Goal: Information Seeking & Learning: Learn about a topic

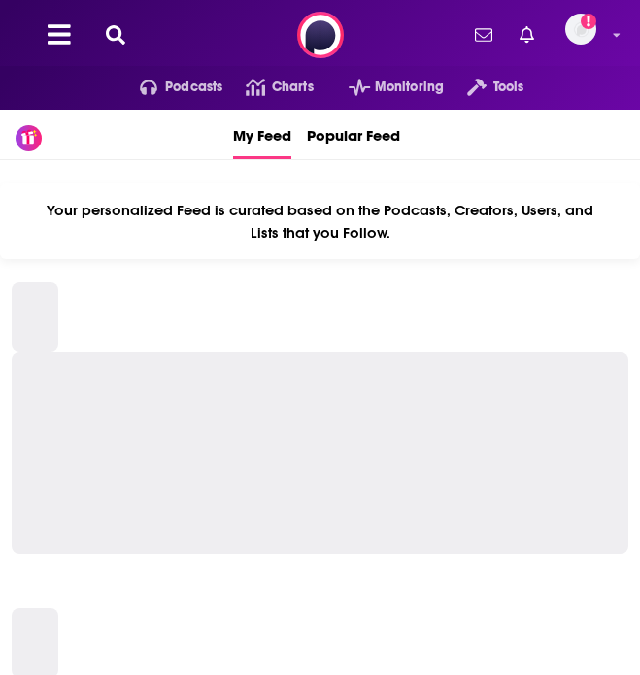
click at [115, 32] on icon at bounding box center [115, 34] width 19 height 19
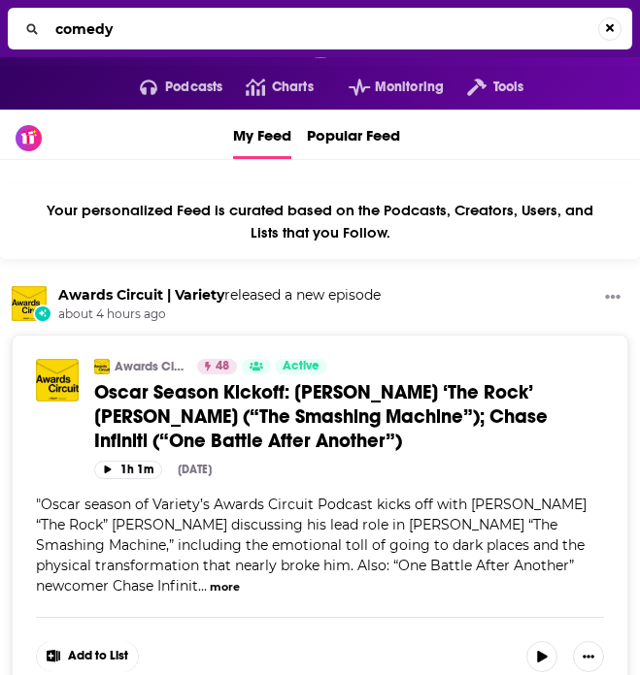
type input "comedy"
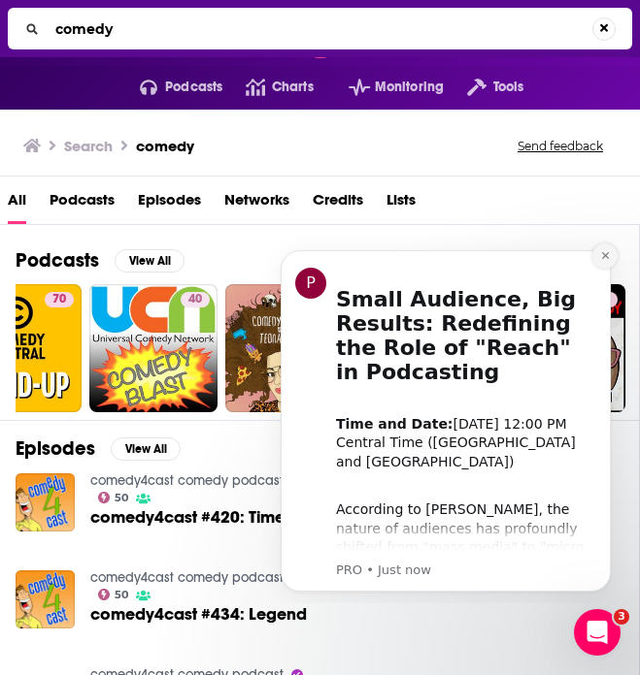
click at [604, 252] on icon "Dismiss notification" at bounding box center [605, 255] width 11 height 11
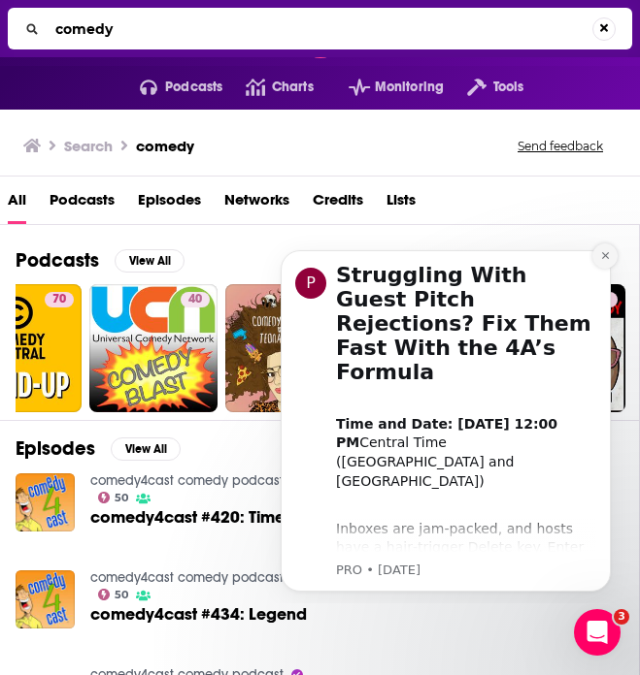
click at [608, 256] on icon "Dismiss notification" at bounding box center [605, 255] width 11 height 11
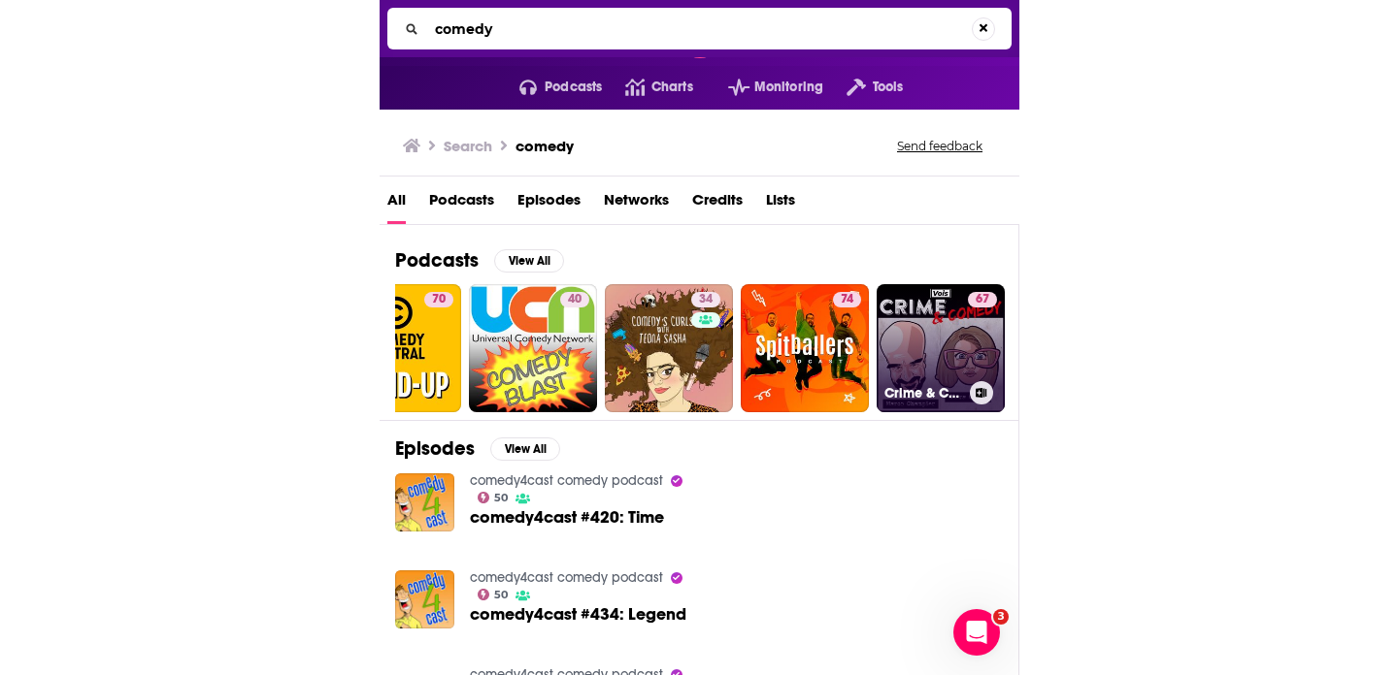
scroll to position [0, 621]
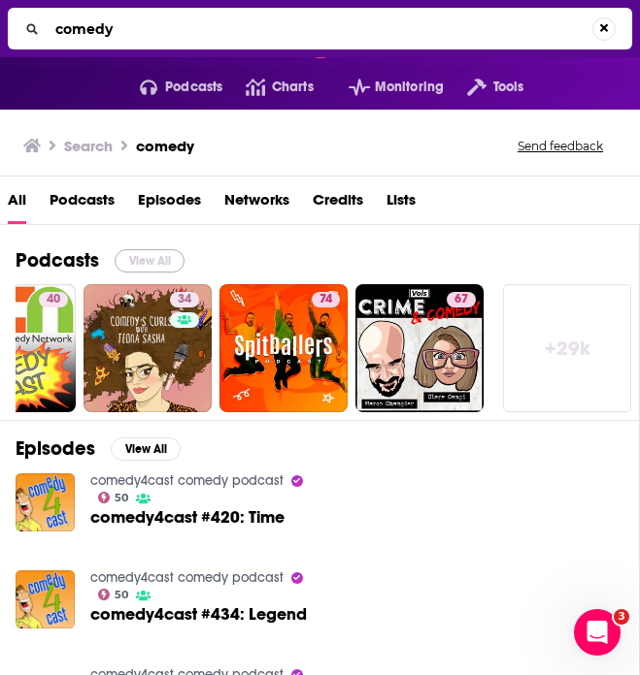
click at [139, 259] on button "View All" at bounding box center [150, 260] width 70 height 23
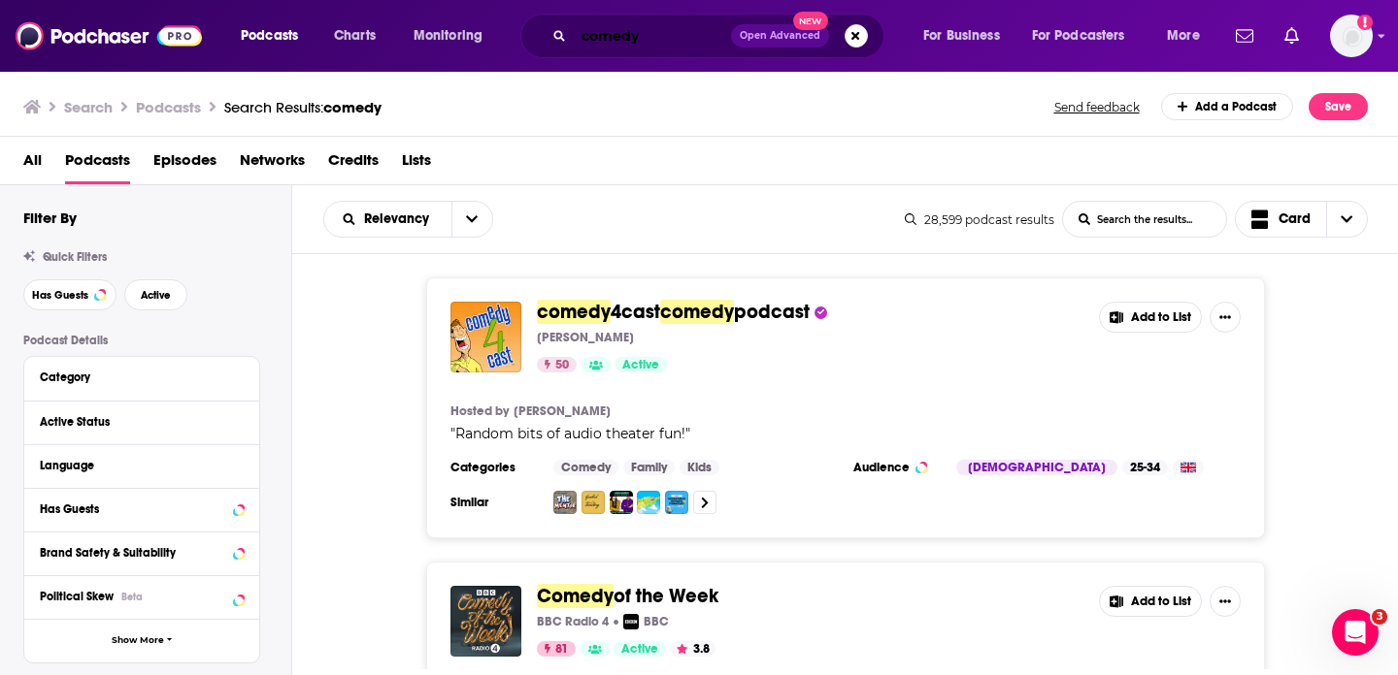
click at [639, 40] on input "comedy" at bounding box center [652, 35] width 157 height 31
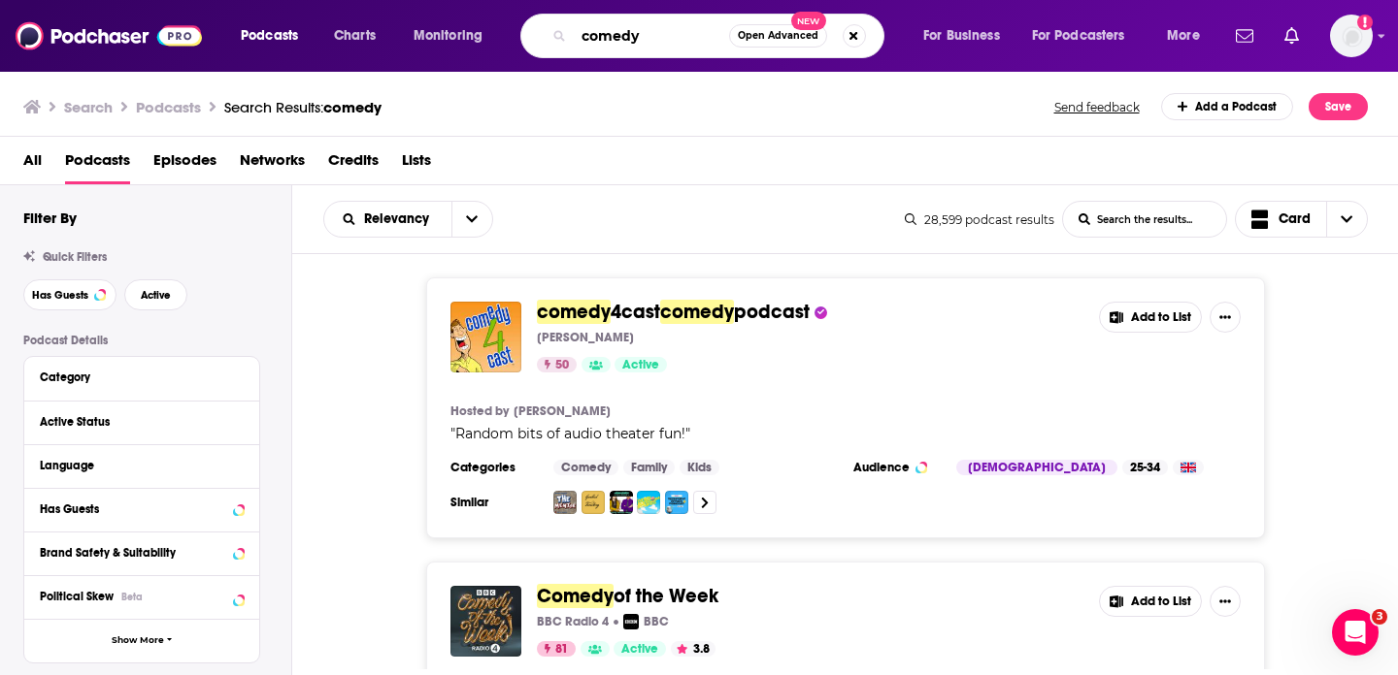
click at [639, 40] on input "comedy" at bounding box center [651, 35] width 155 height 31
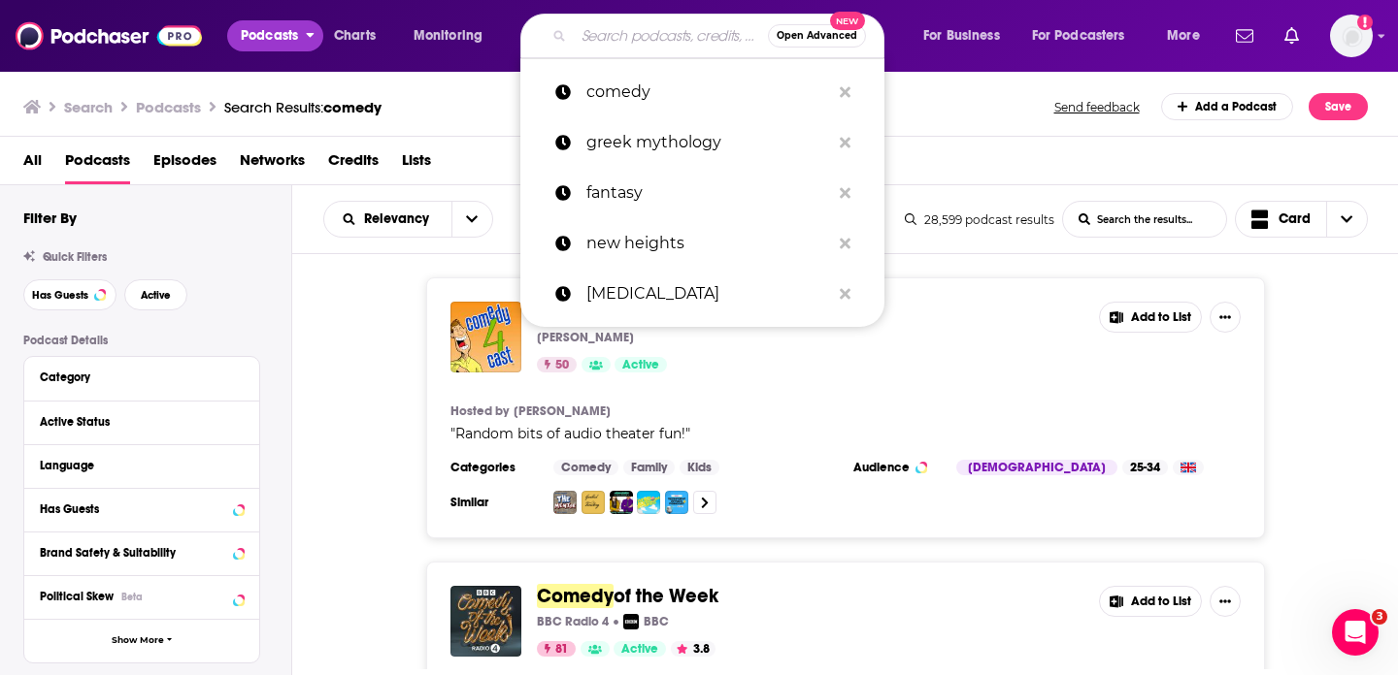
click at [271, 40] on span "Podcasts" at bounding box center [269, 35] width 57 height 27
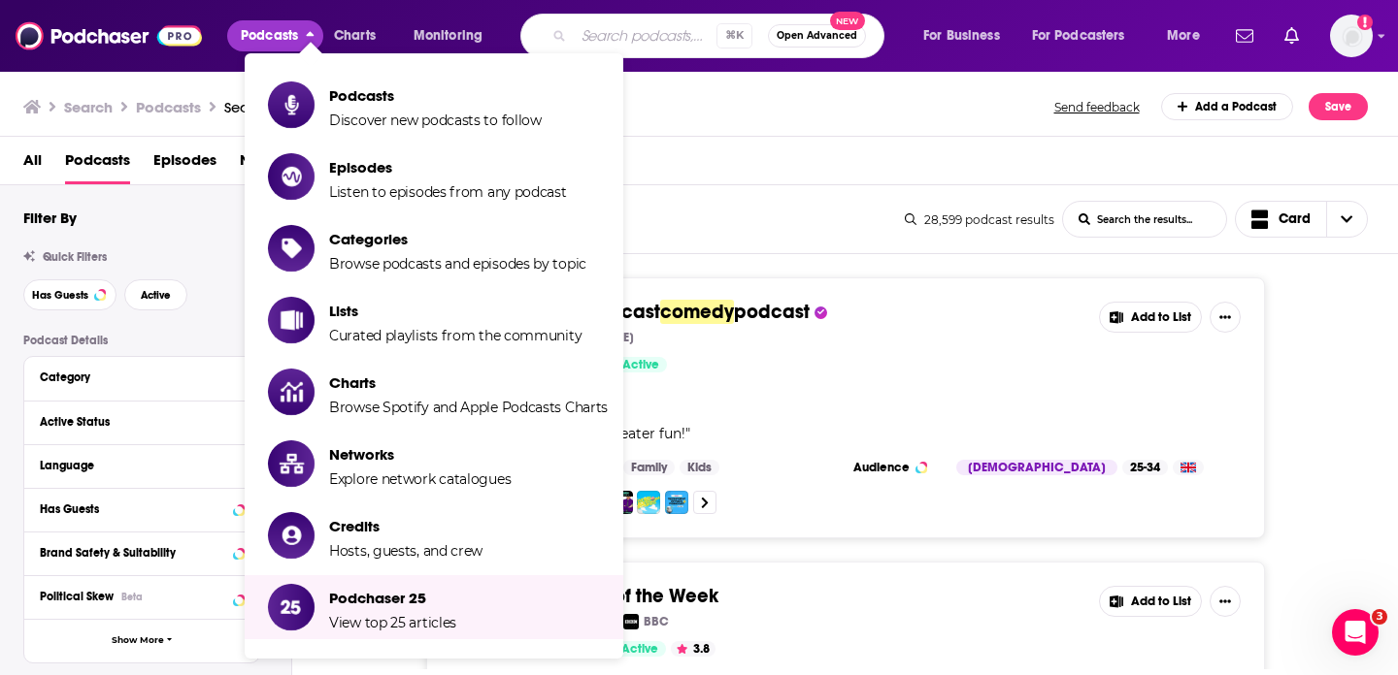
click at [639, 386] on div "comedy 4cast comedy podcast [PERSON_NAME] 50 Active Add to List Hosted by [PERS…" at bounding box center [845, 408] width 1106 height 261
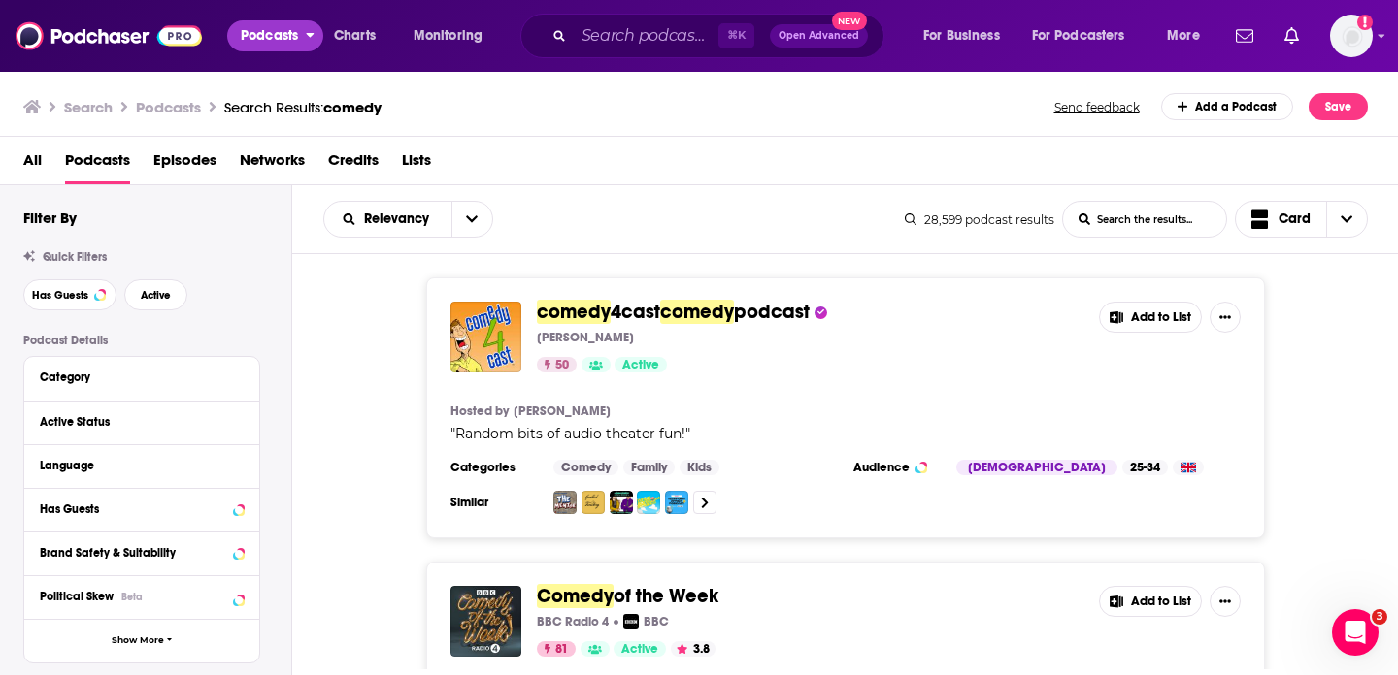
click at [273, 31] on span "Podcasts" at bounding box center [269, 35] width 57 height 27
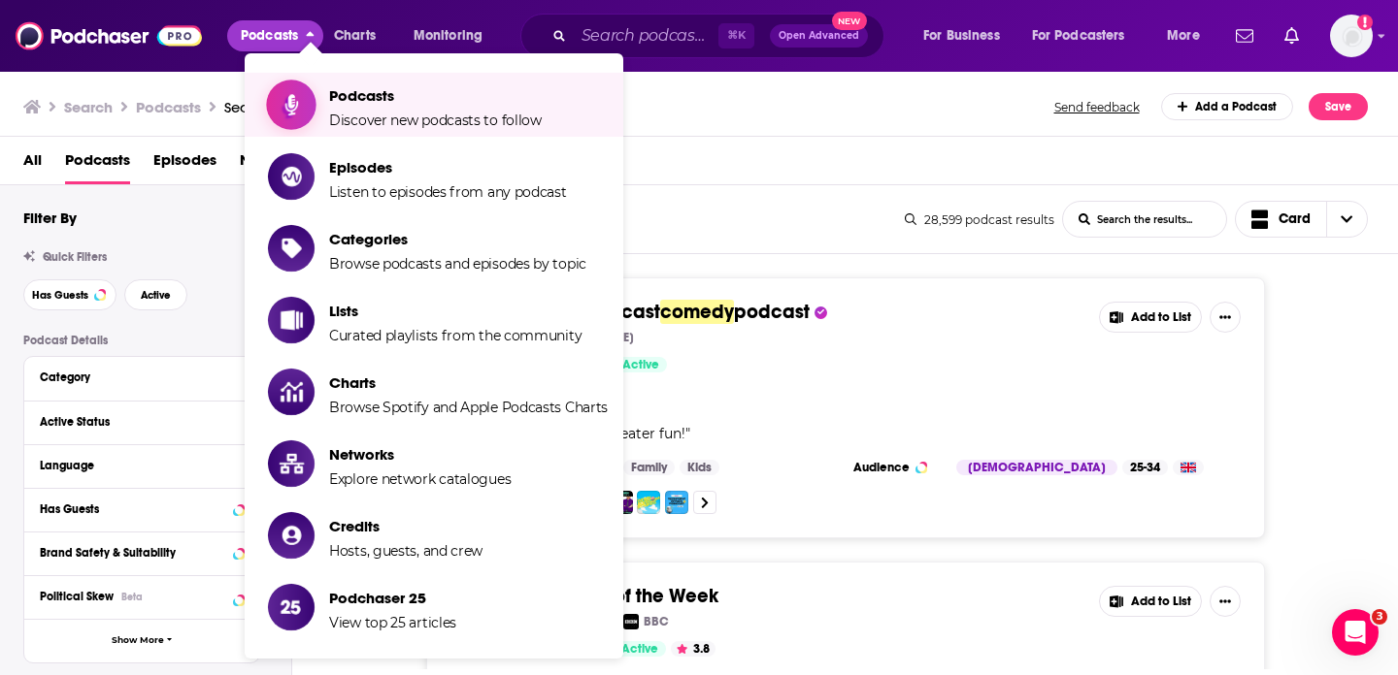
click at [323, 103] on link "Podcasts Discover new podcasts to follow" at bounding box center [438, 105] width 340 height 49
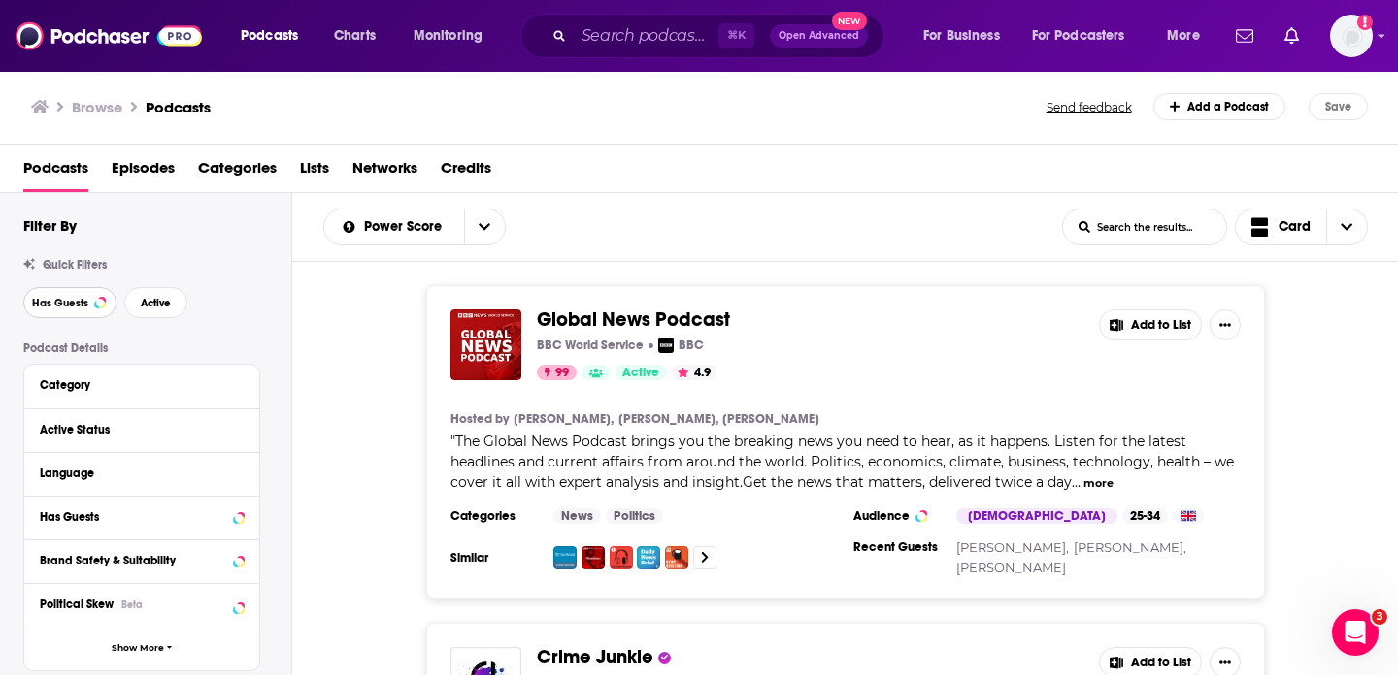
click at [82, 316] on button "Has Guests" at bounding box center [69, 302] width 93 height 31
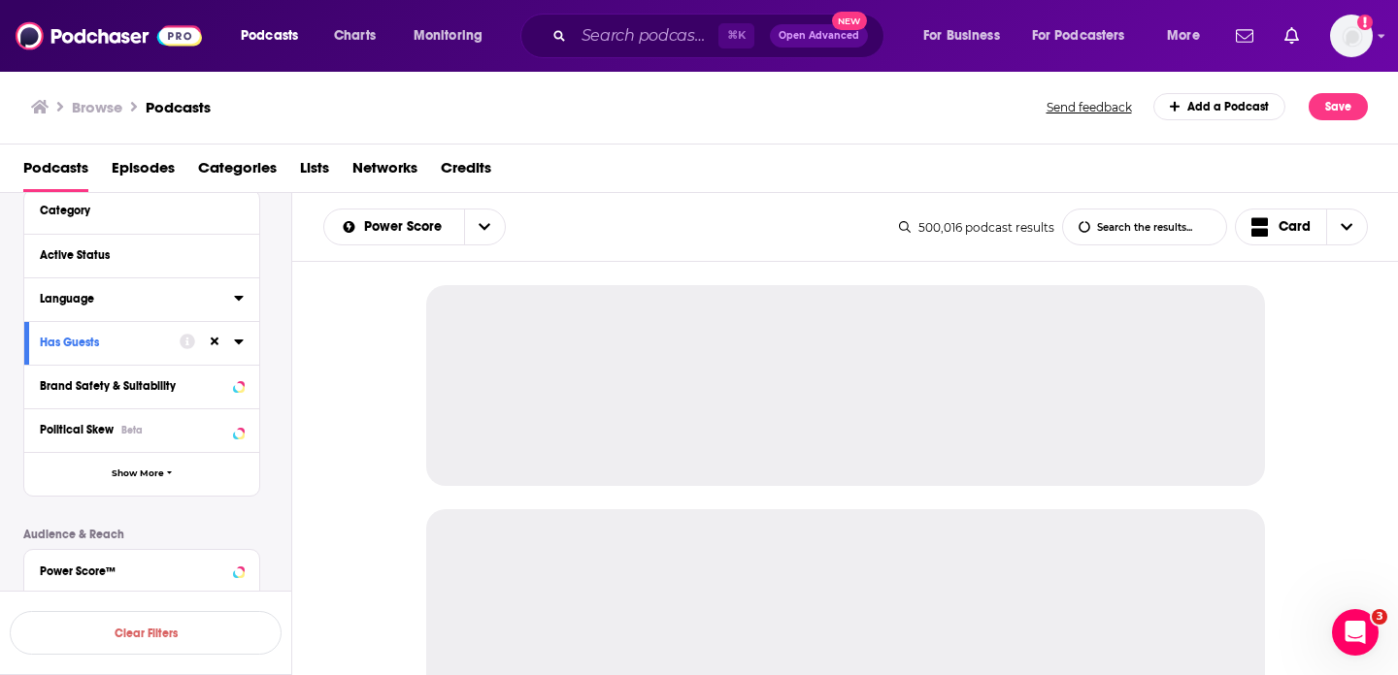
scroll to position [177, 0]
click at [117, 214] on div "Category" at bounding box center [130, 209] width 181 height 14
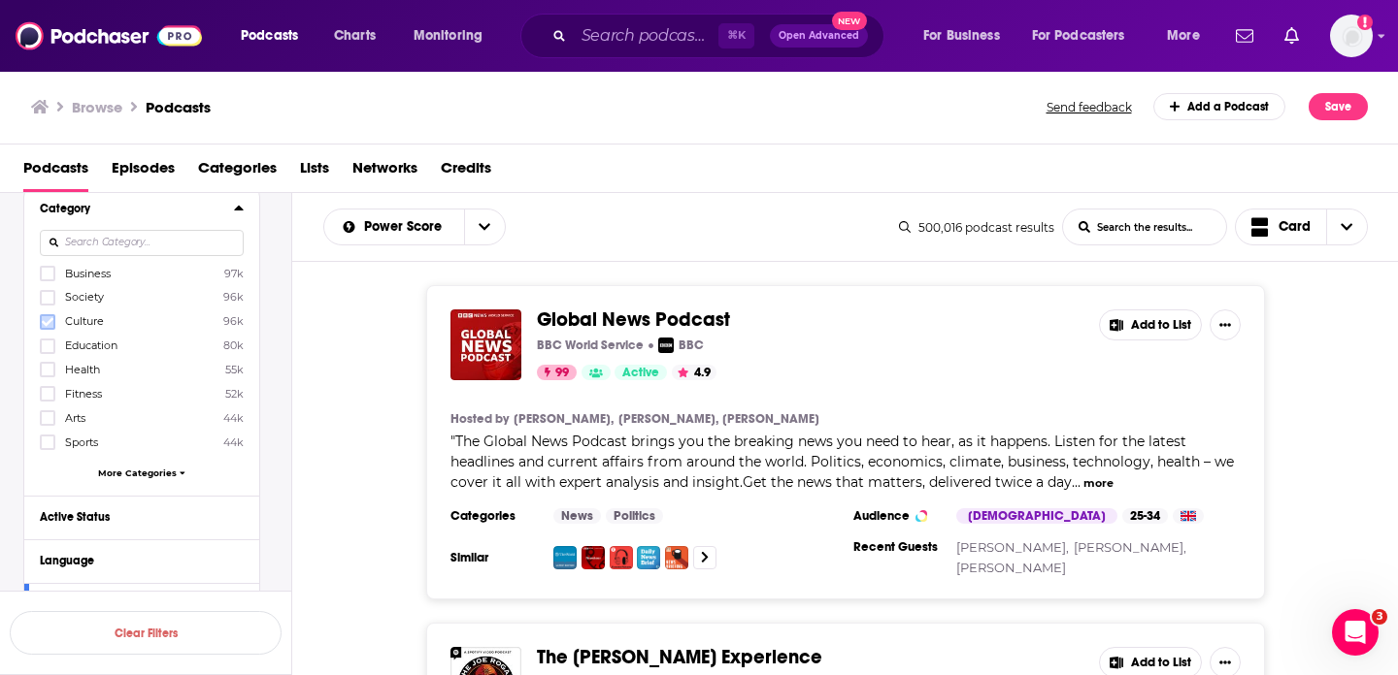
click at [49, 320] on icon at bounding box center [48, 322] width 12 height 12
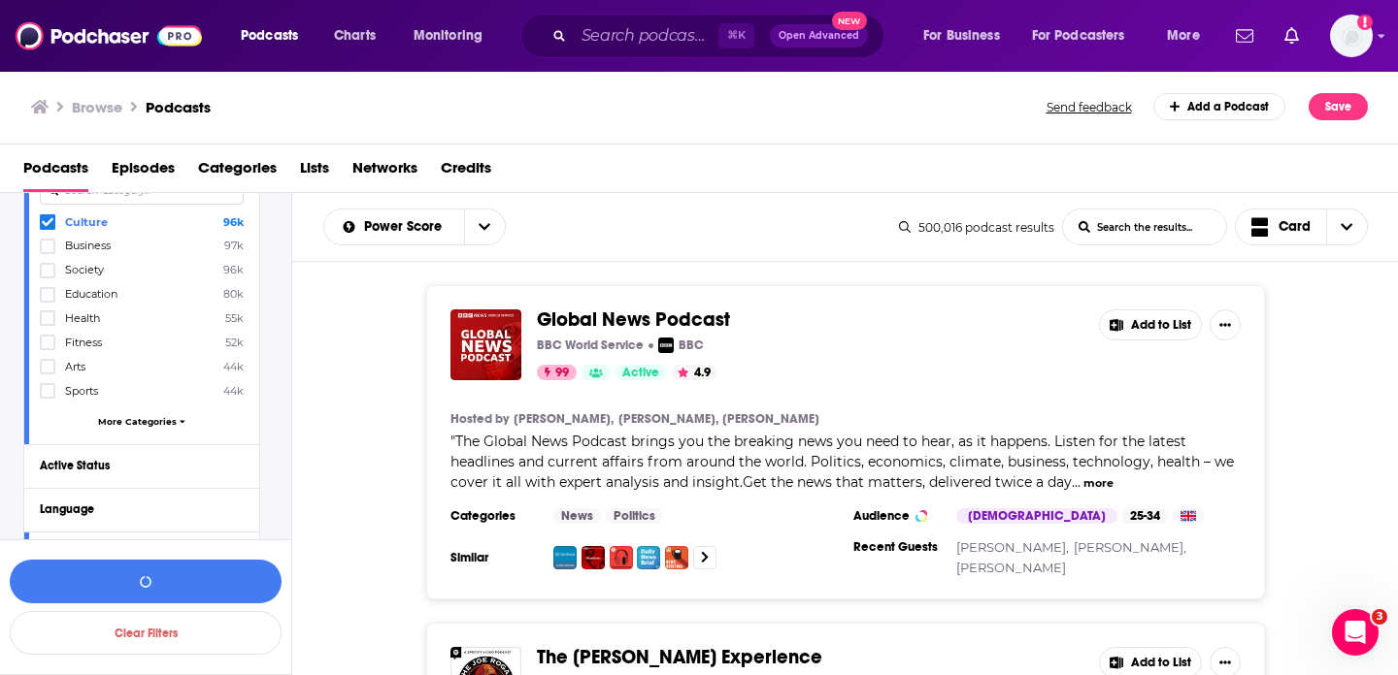
scroll to position [214, 0]
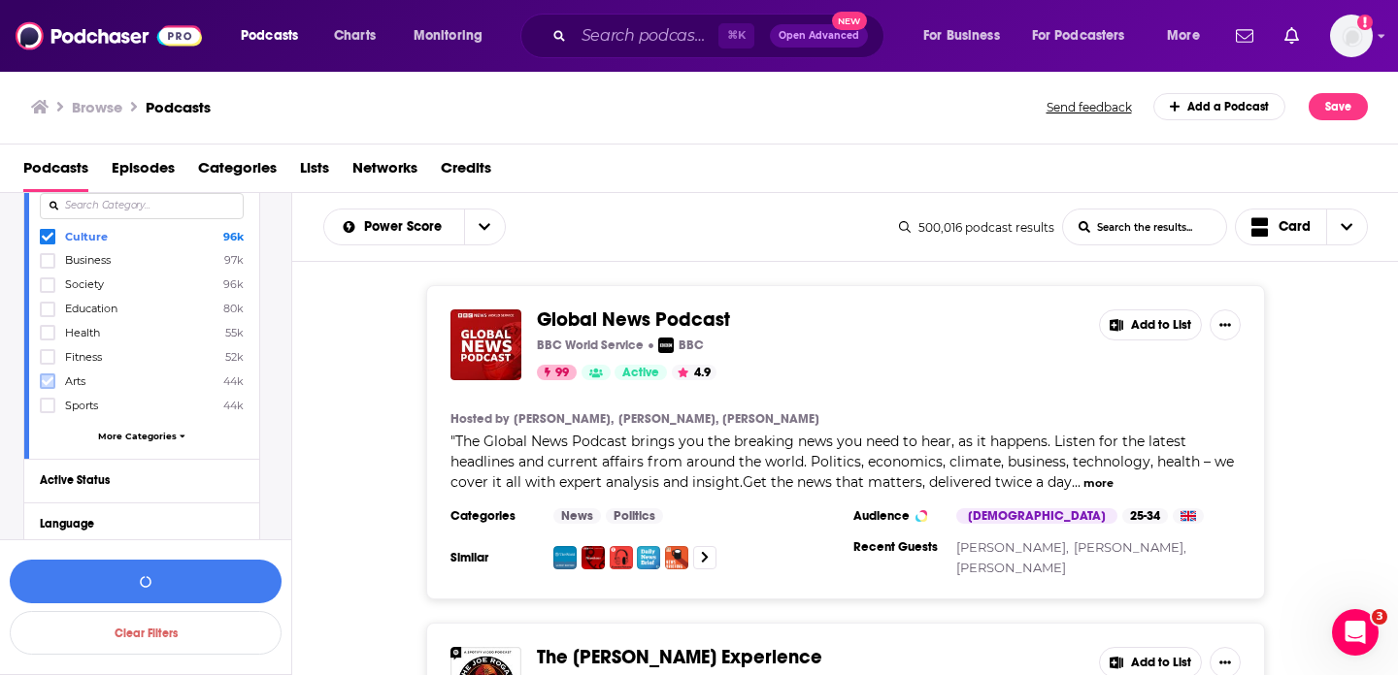
click at [49, 382] on icon at bounding box center [48, 382] width 12 height 12
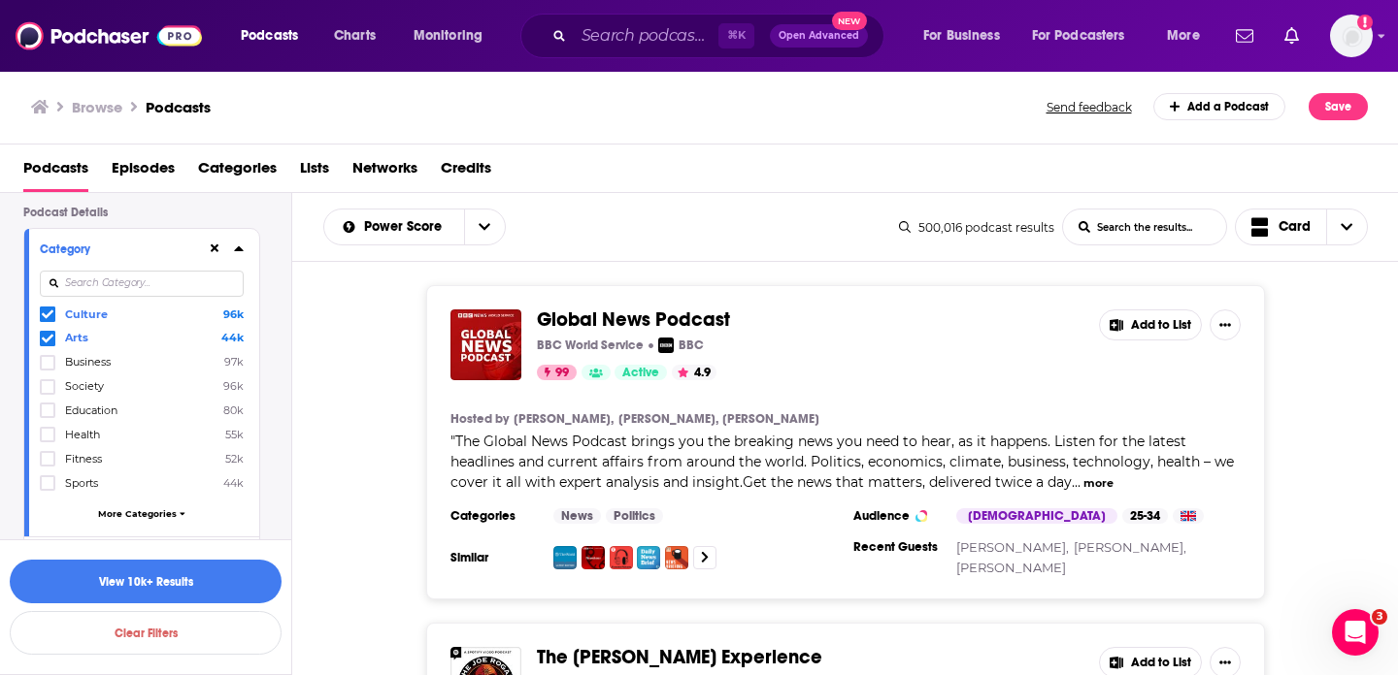
scroll to position [116, 0]
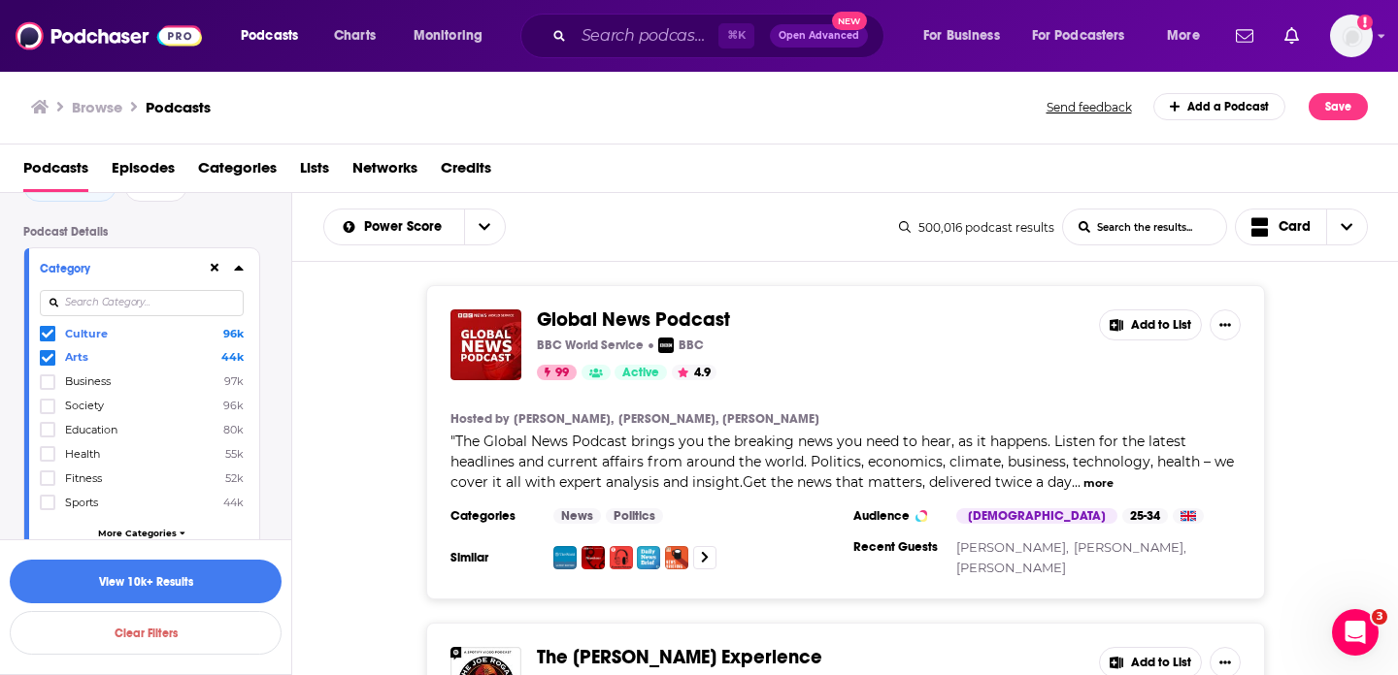
click at [106, 298] on input at bounding box center [142, 303] width 204 height 26
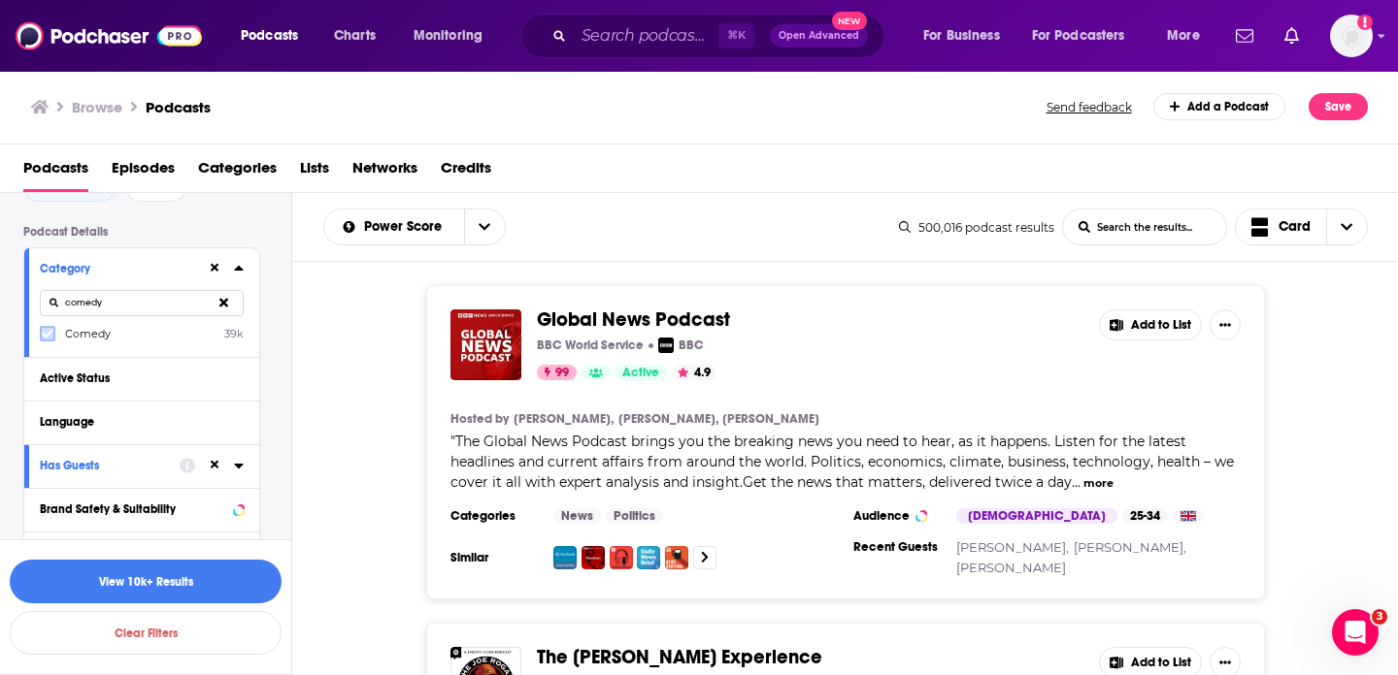
click at [47, 334] on icon at bounding box center [48, 334] width 12 height 12
click at [114, 303] on input "comedy" at bounding box center [142, 303] width 204 height 26
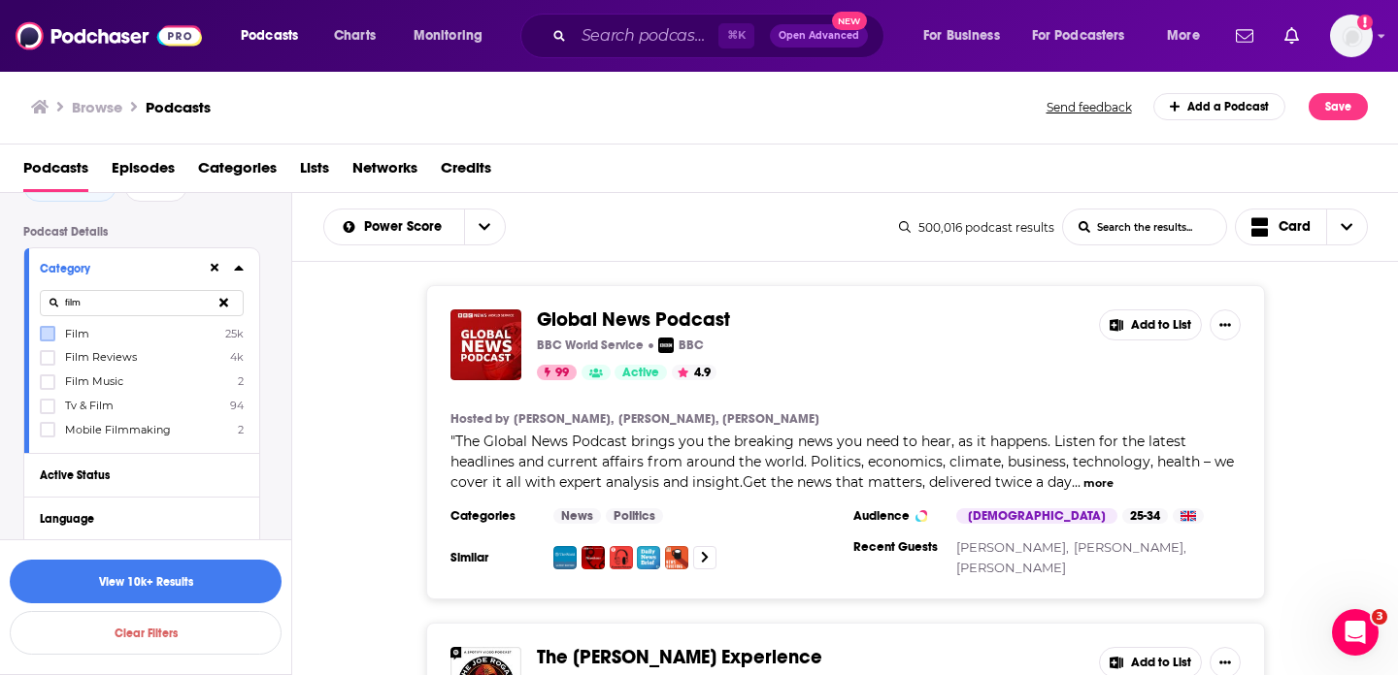
type input "film"
click at [49, 335] on icon at bounding box center [48, 334] width 12 height 9
click at [53, 408] on label at bounding box center [48, 407] width 16 height 16
click at [49, 333] on icon at bounding box center [48, 334] width 12 height 9
click at [133, 578] on button "View 10k+ Results" at bounding box center [146, 582] width 272 height 44
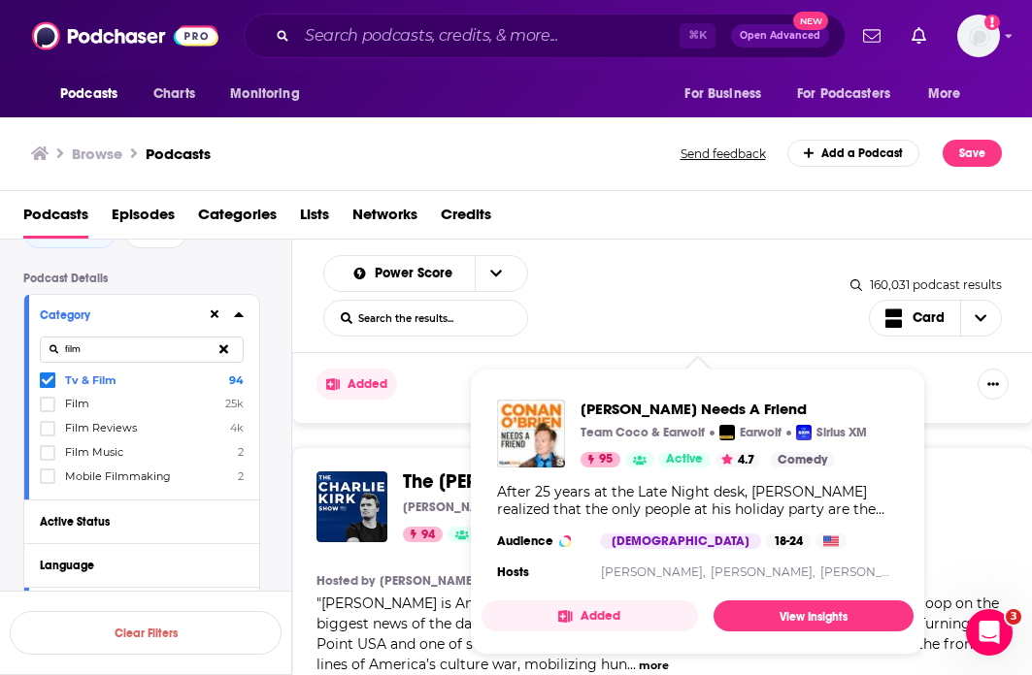
scroll to position [5211, 0]
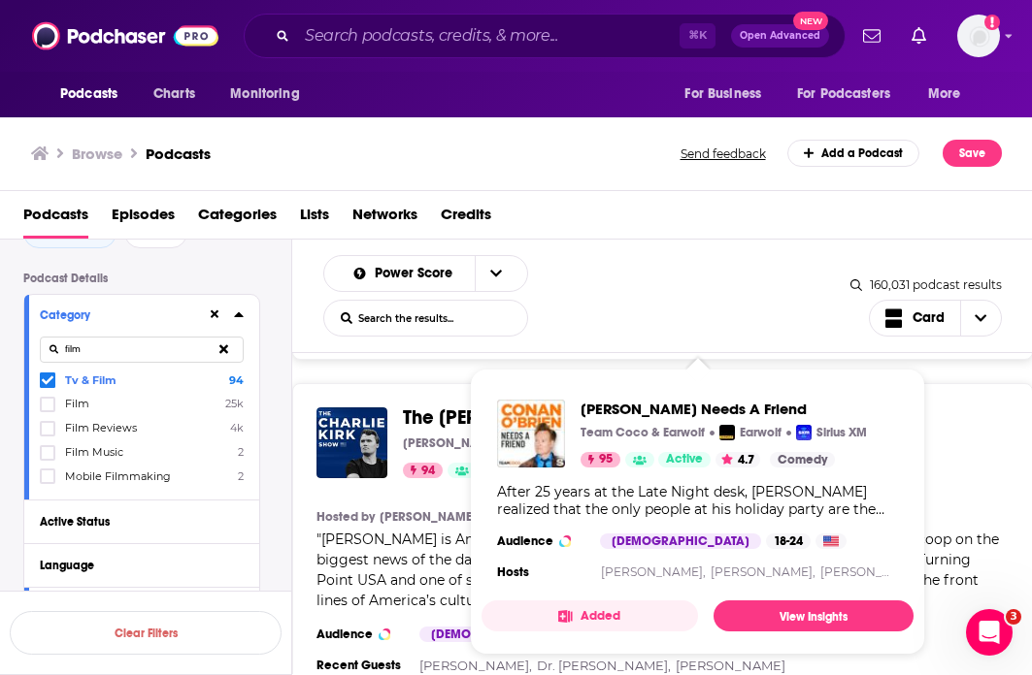
click at [430, 531] on span "[PERSON_NAME] is America's hardest working grassroots activist who has your ins…" at bounding box center [657, 570] width 682 height 79
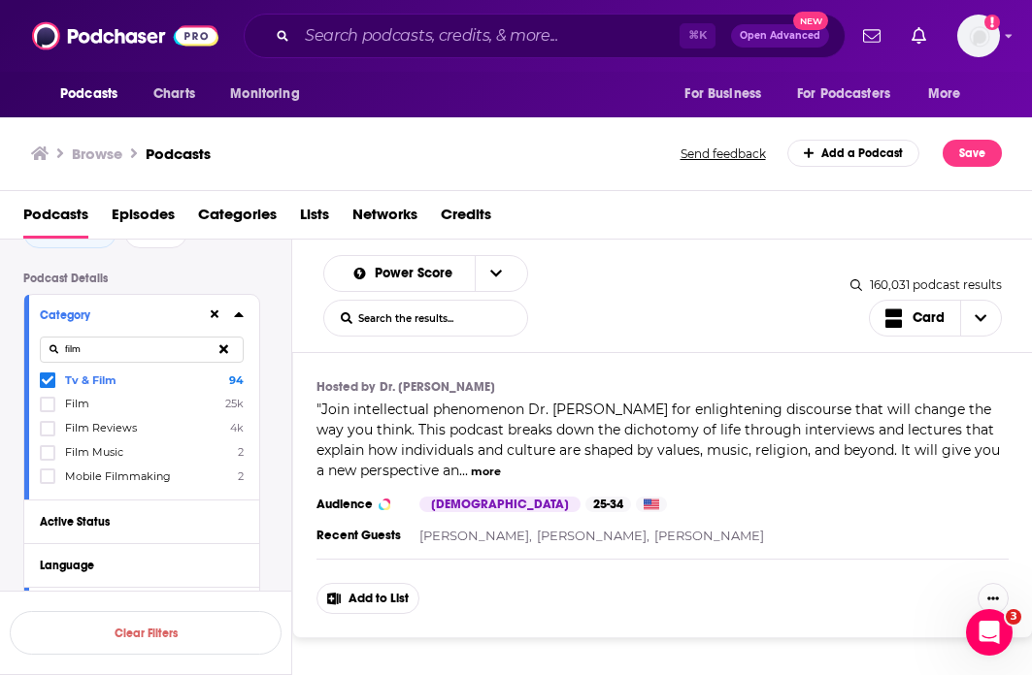
scroll to position [9791, 0]
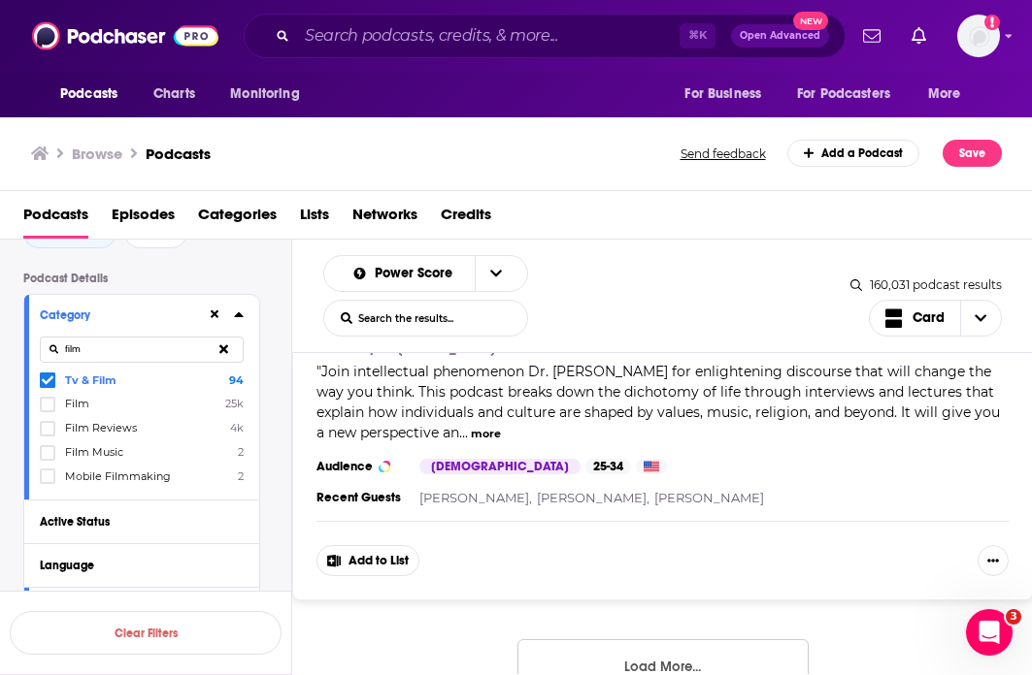
click at [637, 640] on button "Load More..." at bounding box center [662, 666] width 291 height 52
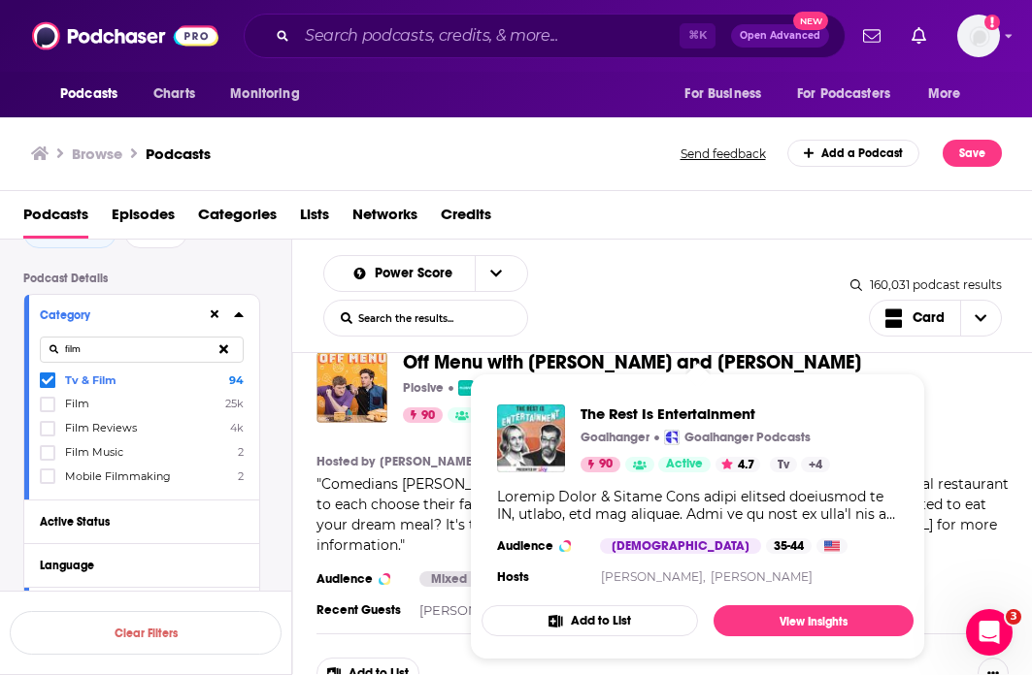
scroll to position [12928, 0]
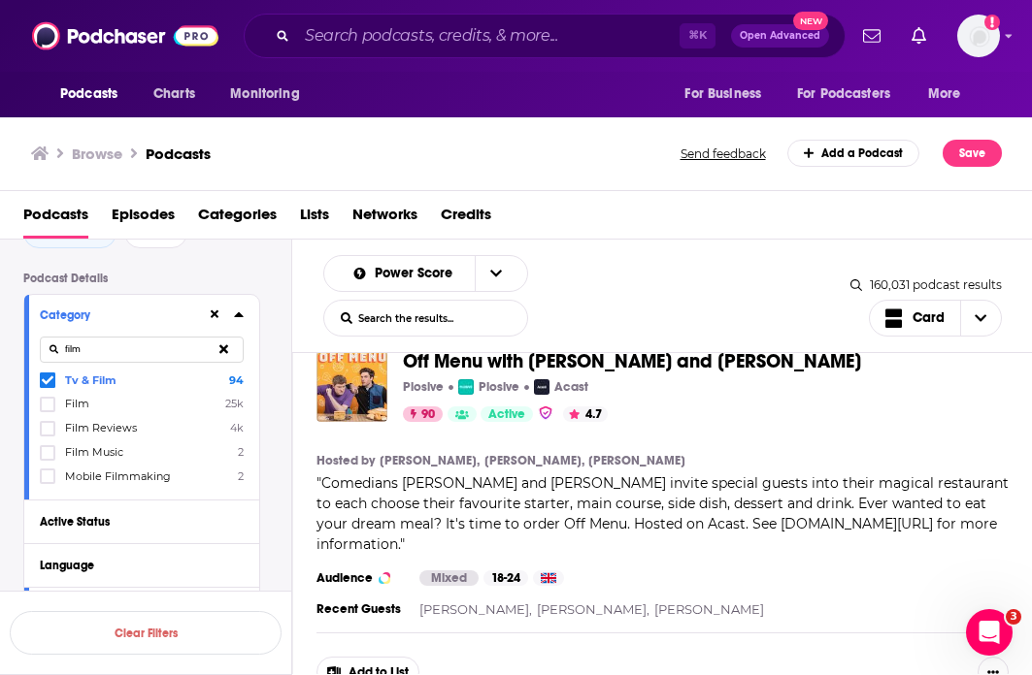
click at [639, 453] on section "Hosted by [PERSON_NAME], [PERSON_NAME], [PERSON_NAME]" at bounding box center [662, 461] width 692 height 16
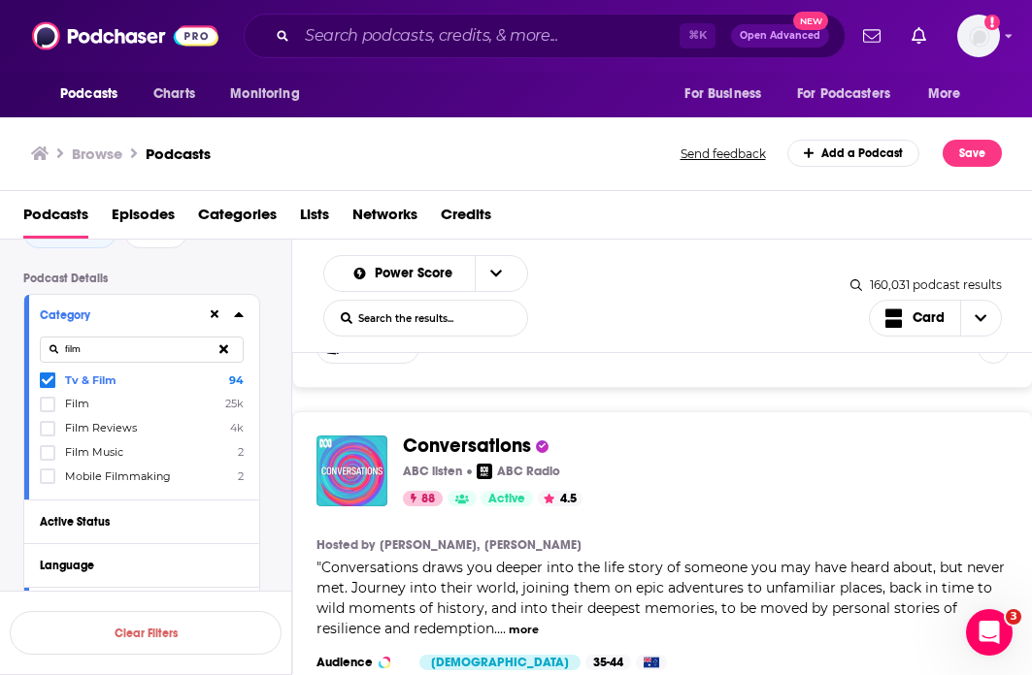
scroll to position [19683, 0]
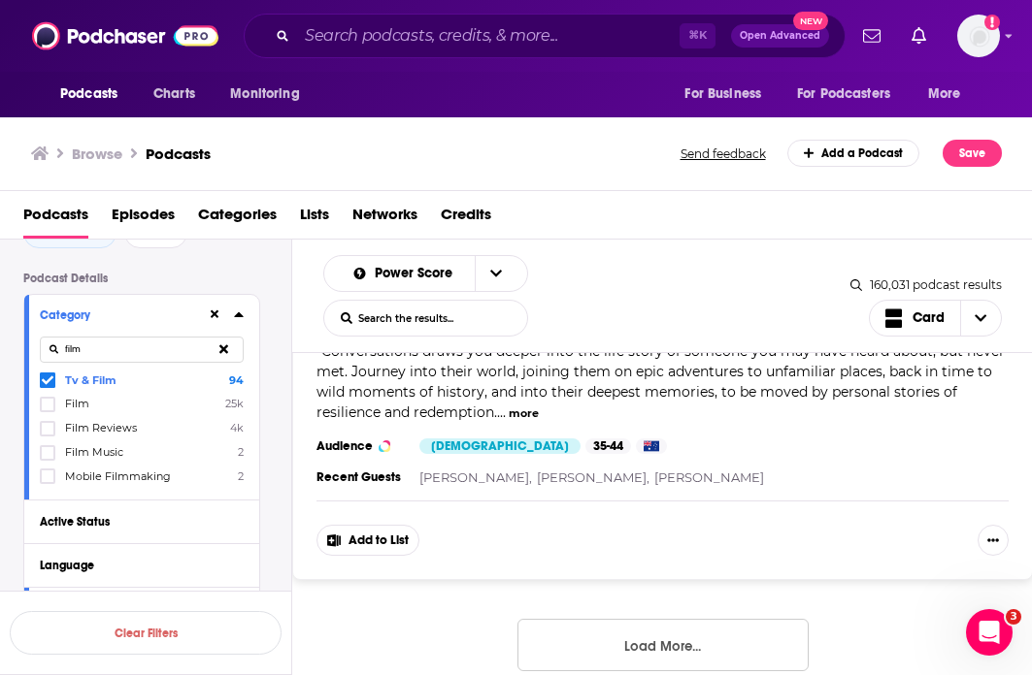
click at [639, 631] on button "Load More..." at bounding box center [662, 645] width 291 height 52
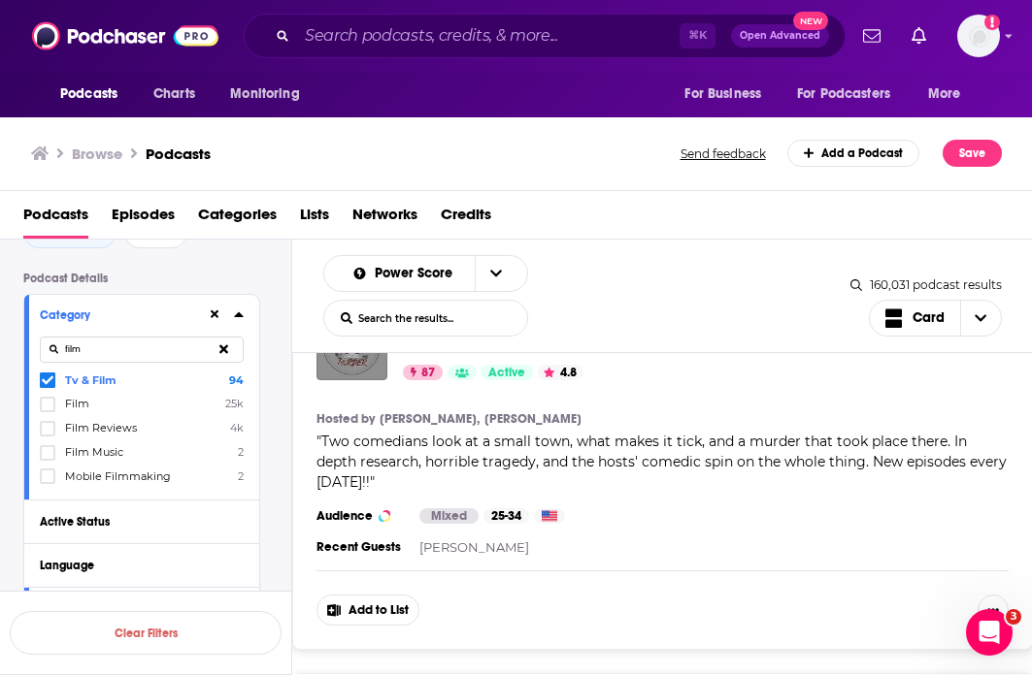
scroll to position [21912, 0]
